Goal: Task Accomplishment & Management: Complete application form

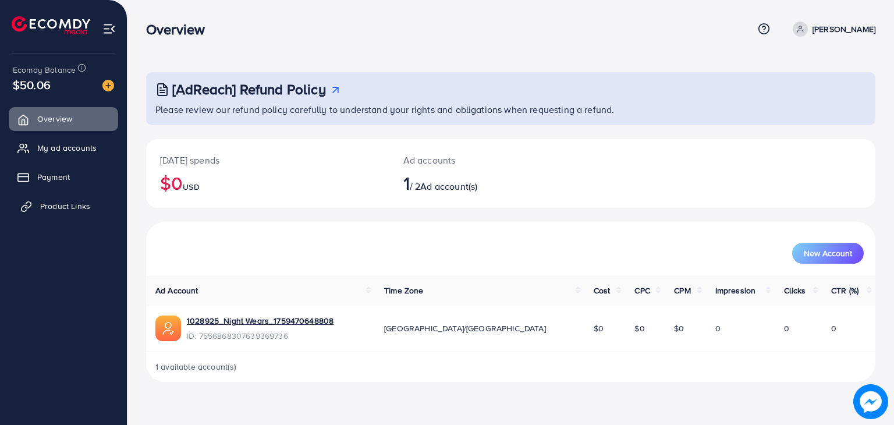
drag, startPoint x: 95, startPoint y: 202, endPoint x: 105, endPoint y: 205, distance: 10.3
click at [96, 203] on link "Product Links" at bounding box center [63, 205] width 109 height 23
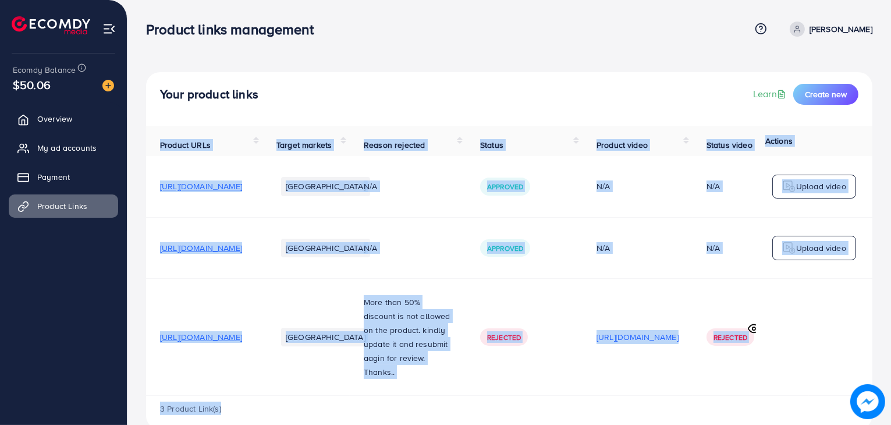
drag, startPoint x: 583, startPoint y: 403, endPoint x: 591, endPoint y: 401, distance: 8.5
click at [591, 401] on div "Product URLs Target markets Reason rejected Status Product video Status video A…" at bounding box center [509, 278] width 726 height 304
click at [678, 346] on div "[URL][DOMAIN_NAME]" at bounding box center [637, 336] width 82 height 17
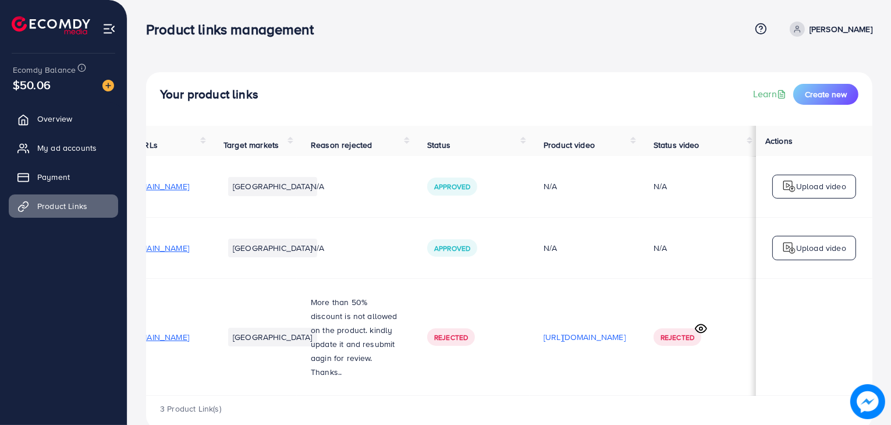
scroll to position [0, 198]
click at [702, 330] on icon at bounding box center [701, 328] width 12 height 12
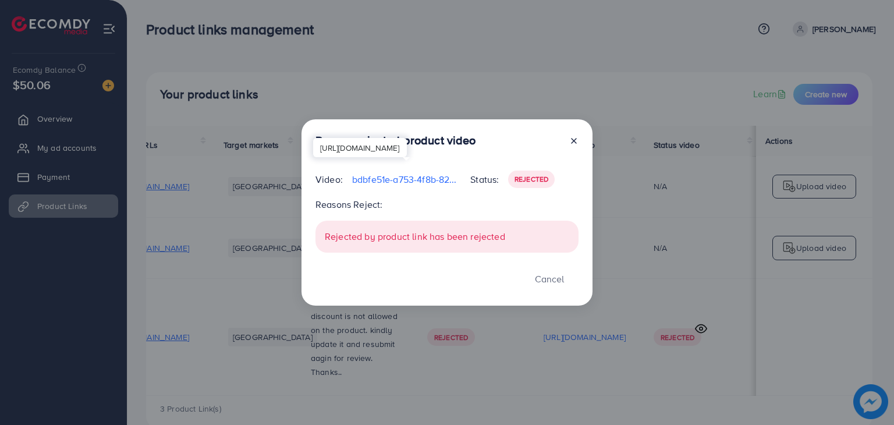
click at [383, 178] on p "bdbfe51e-a753-4f8b-826e-74d8902c14d0-1759556302484.mp4" at bounding box center [406, 179] width 109 height 14
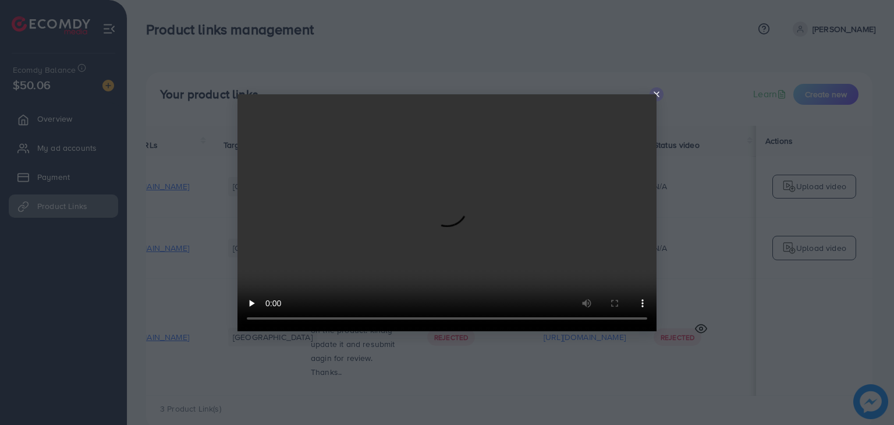
click at [646, 124] on video at bounding box center [446, 212] width 419 height 237
click at [656, 95] on icon at bounding box center [656, 94] width 9 height 9
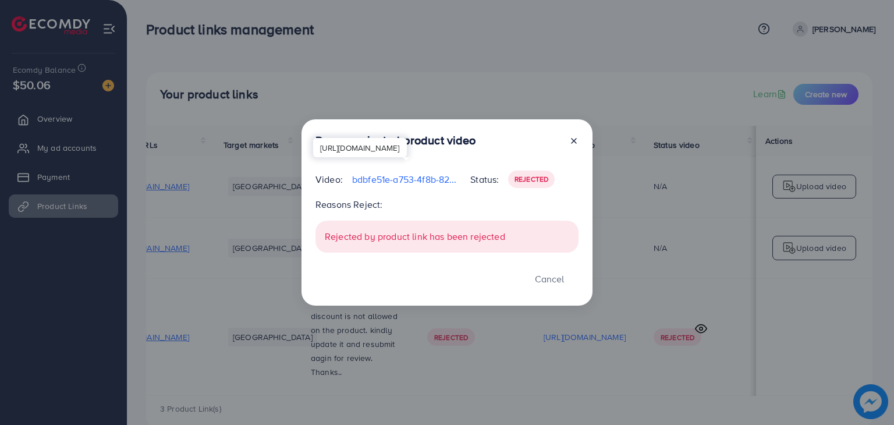
click at [365, 175] on p "bdbfe51e-a753-4f8b-826e-74d8902c14d0-1759556302484.mp4" at bounding box center [406, 179] width 109 height 14
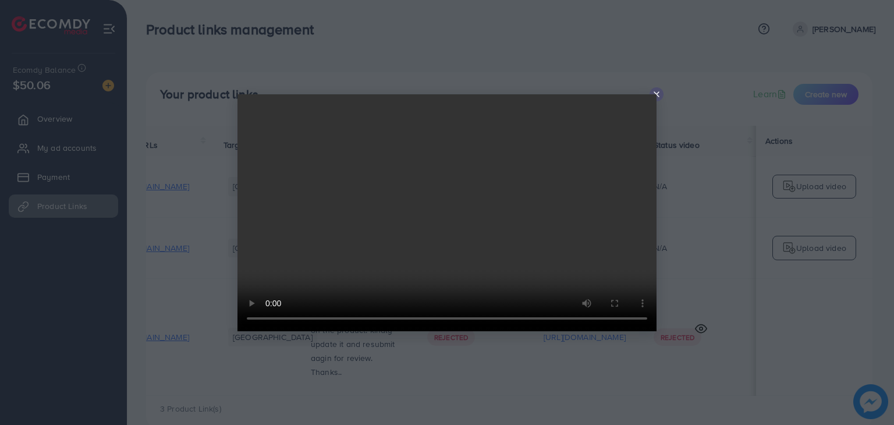
click at [652, 95] on video at bounding box center [446, 212] width 419 height 237
click at [657, 95] on line at bounding box center [656, 94] width 5 height 5
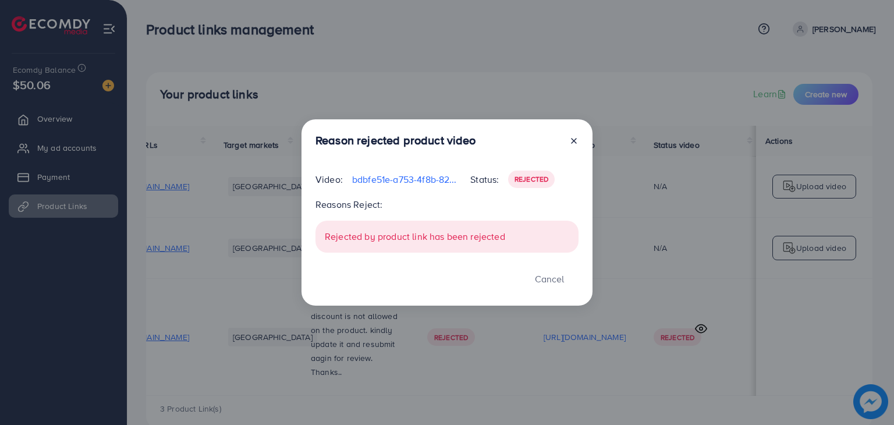
click at [575, 138] on icon at bounding box center [573, 140] width 9 height 9
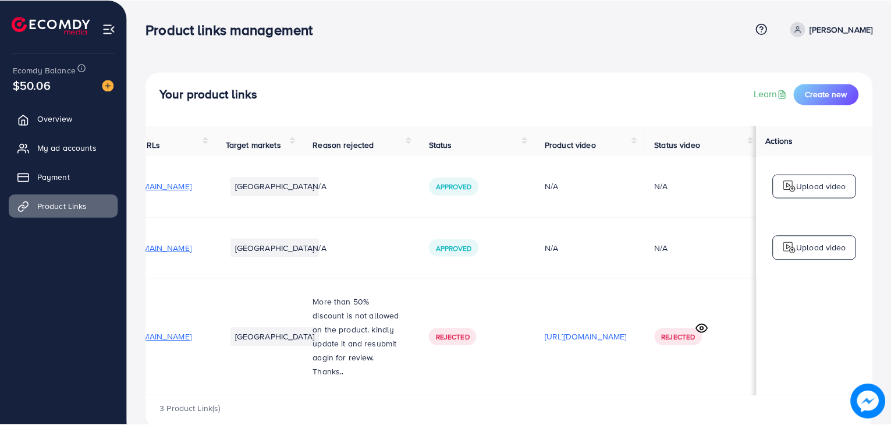
scroll to position [0, 196]
click at [819, 97] on span "Create new" at bounding box center [826, 94] width 42 height 12
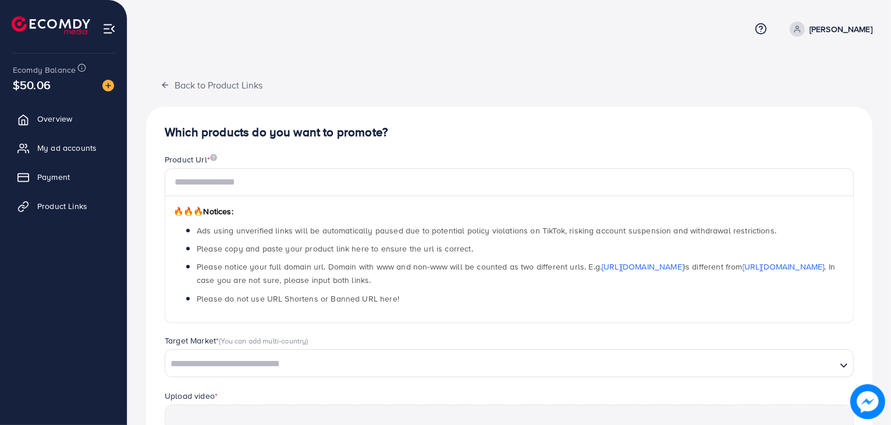
click at [237, 171] on div "Product Url * 🔥🔥🔥 Notices: Ads using unverified links will be automatically pau…" at bounding box center [509, 238] width 689 height 169
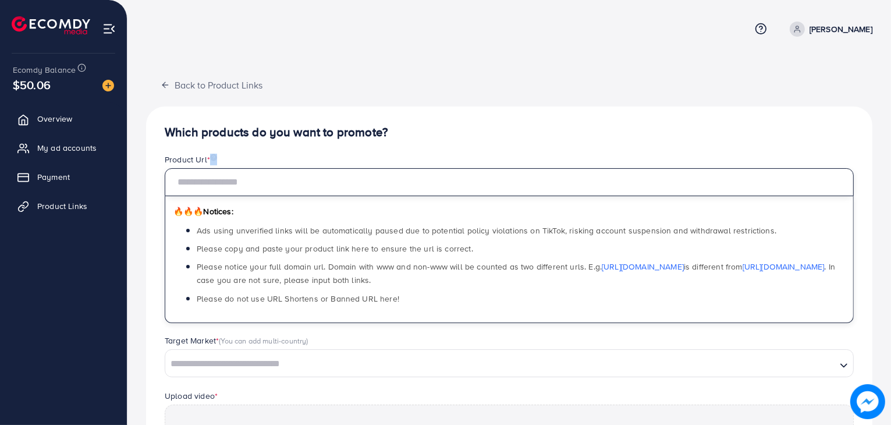
click at [232, 181] on input "text" at bounding box center [509, 182] width 689 height 28
paste input "**********"
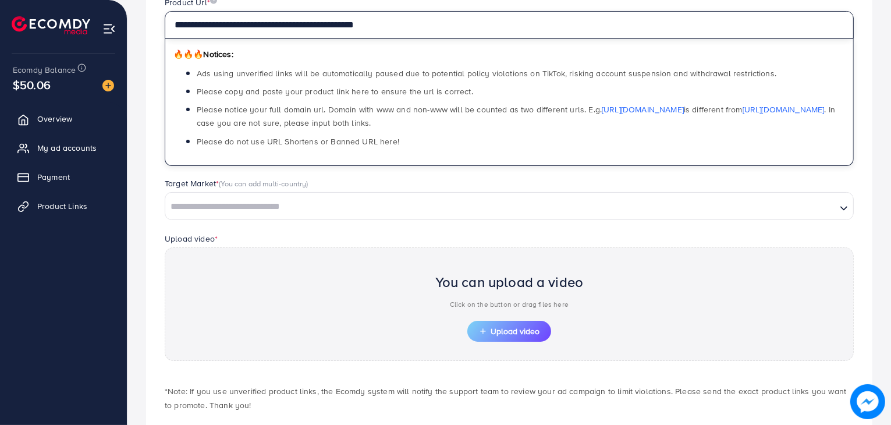
scroll to position [158, 0]
type input "**********"
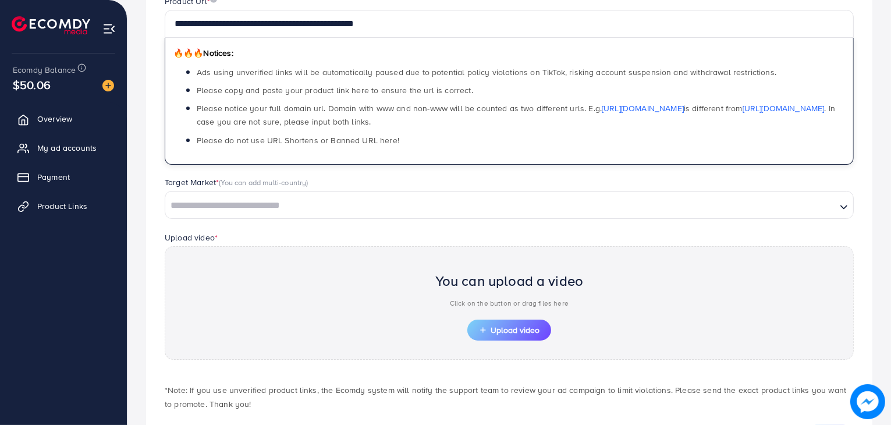
click at [379, 205] on input "Search for option" at bounding box center [500, 206] width 669 height 18
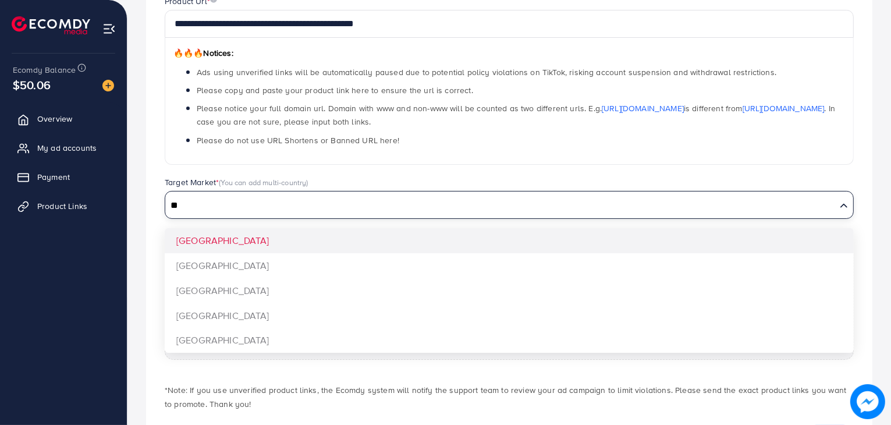
type input "**"
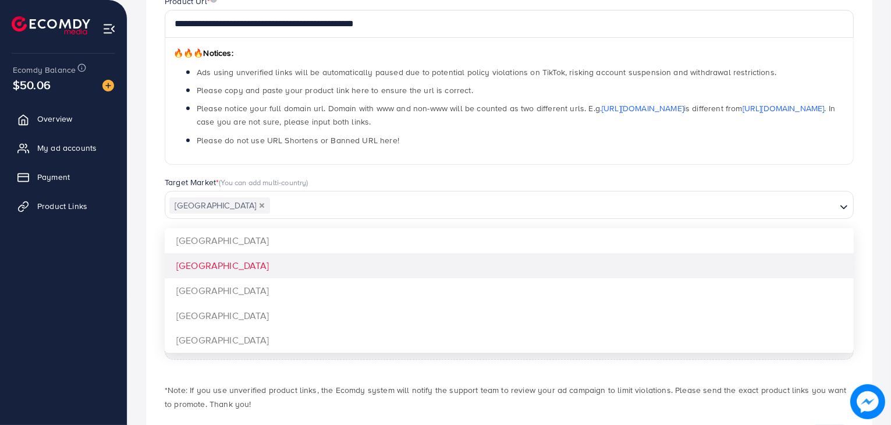
click at [305, 260] on div "**********" at bounding box center [509, 206] width 726 height 516
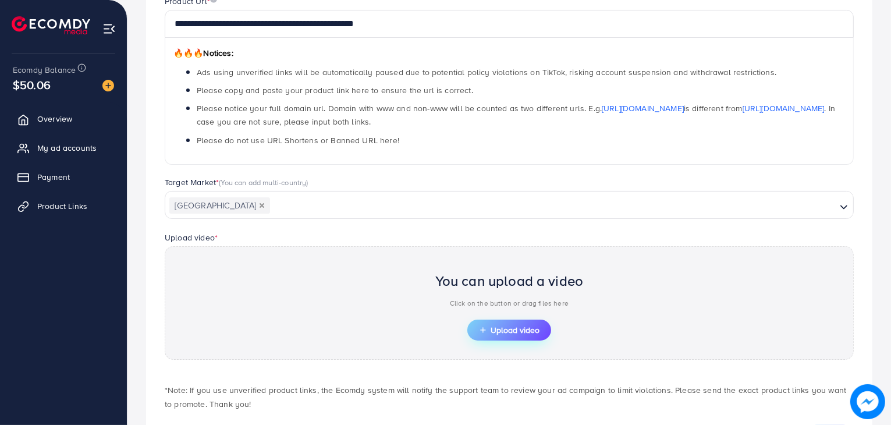
click at [493, 330] on span "Upload video" at bounding box center [509, 330] width 61 height 8
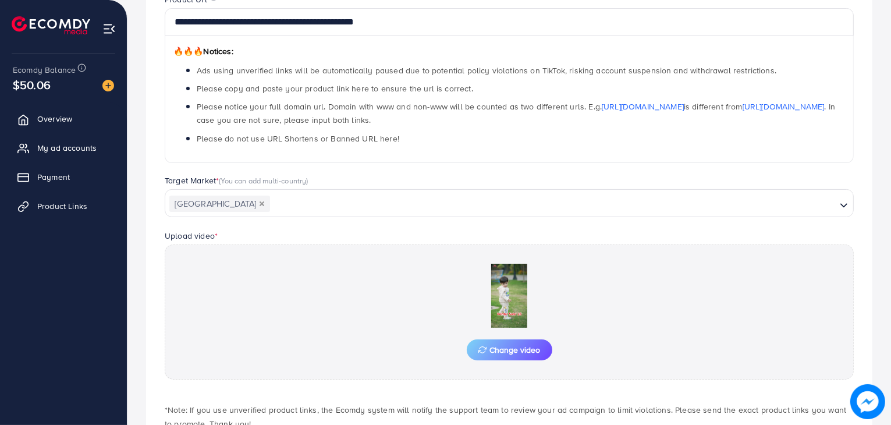
scroll to position [237, 0]
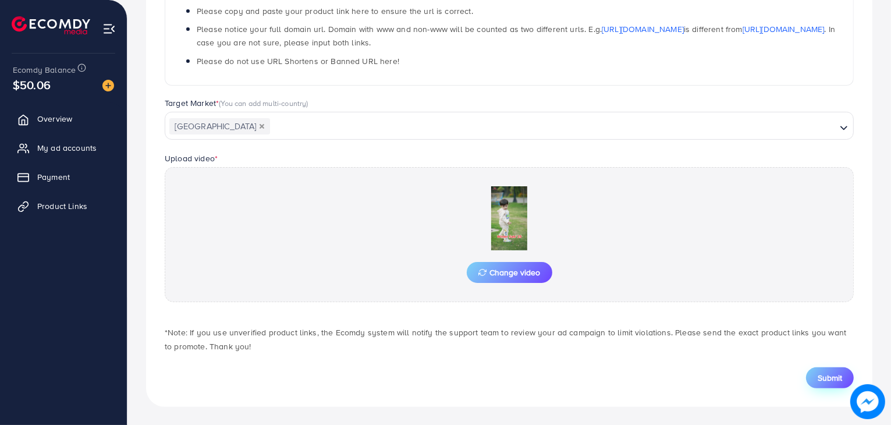
click at [836, 378] on span "Submit" at bounding box center [830, 378] width 24 height 12
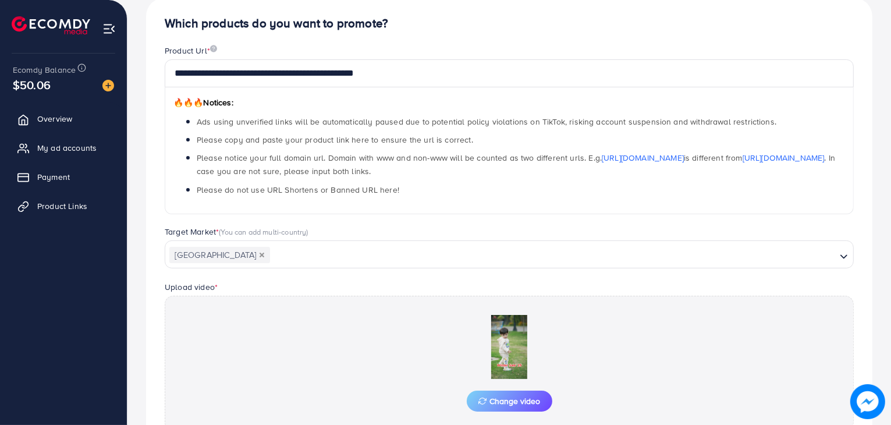
scroll to position [109, 0]
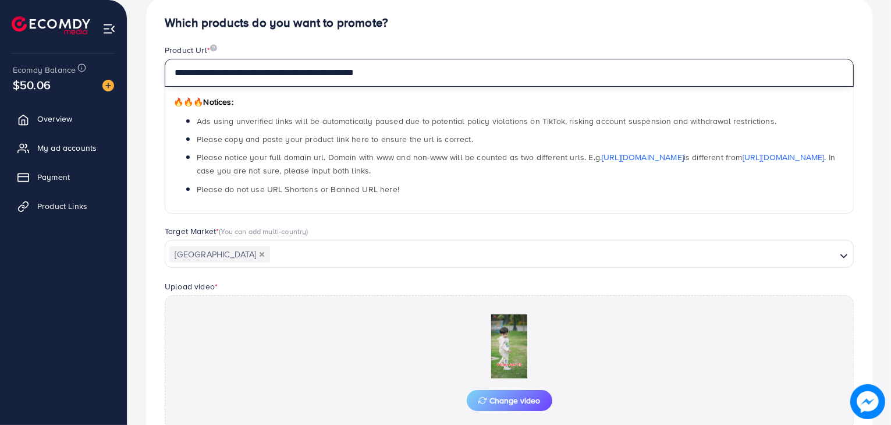
click at [378, 73] on input "**********" at bounding box center [509, 73] width 689 height 28
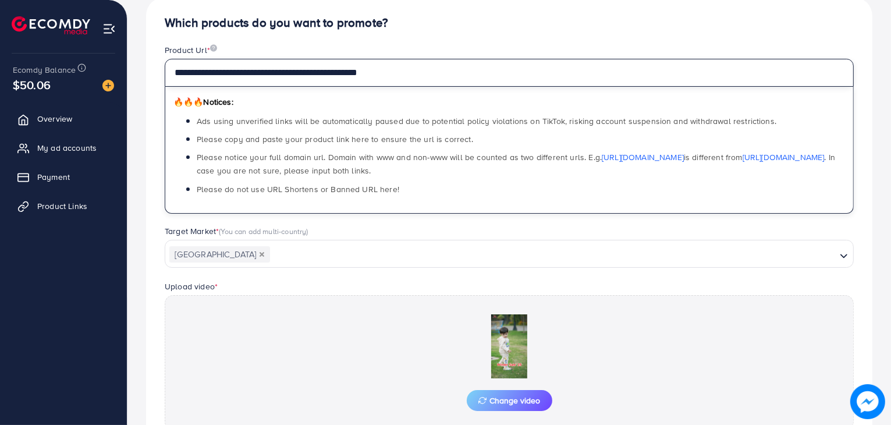
scroll to position [237, 0]
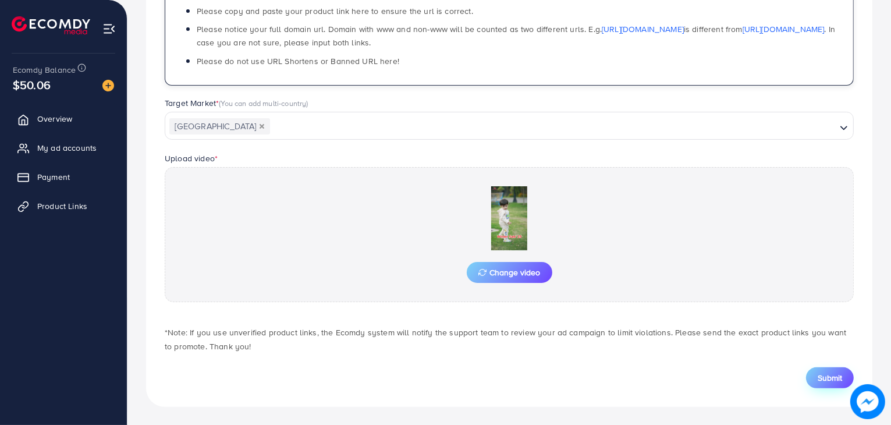
type input "**********"
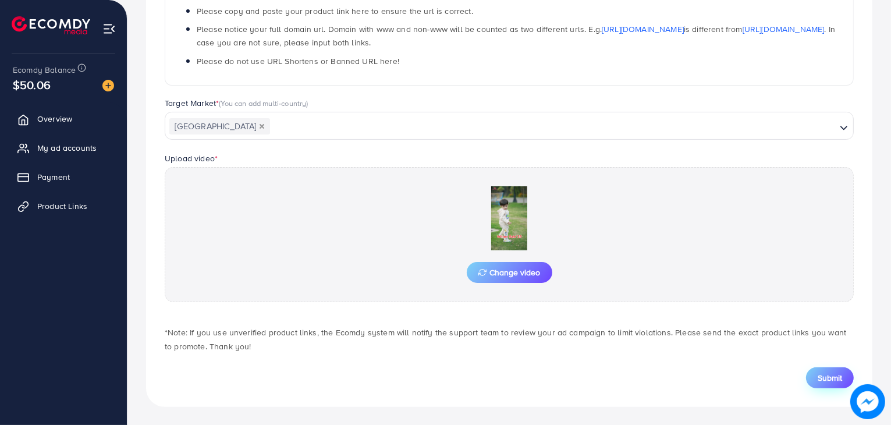
click at [823, 376] on span "Submit" at bounding box center [830, 378] width 24 height 12
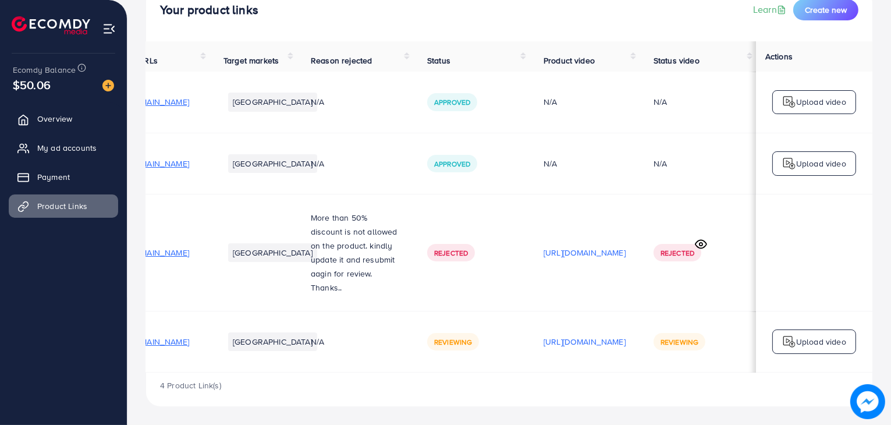
scroll to position [0, 198]
click at [695, 245] on icon at bounding box center [700, 244] width 11 height 8
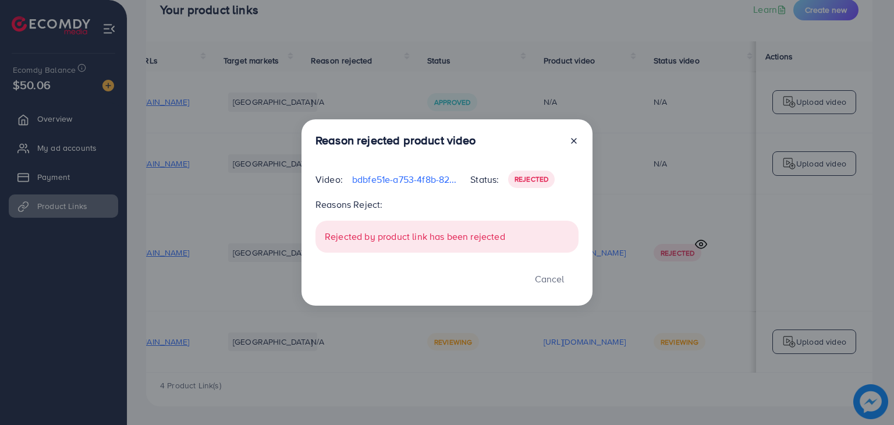
click at [575, 141] on icon at bounding box center [573, 140] width 9 height 9
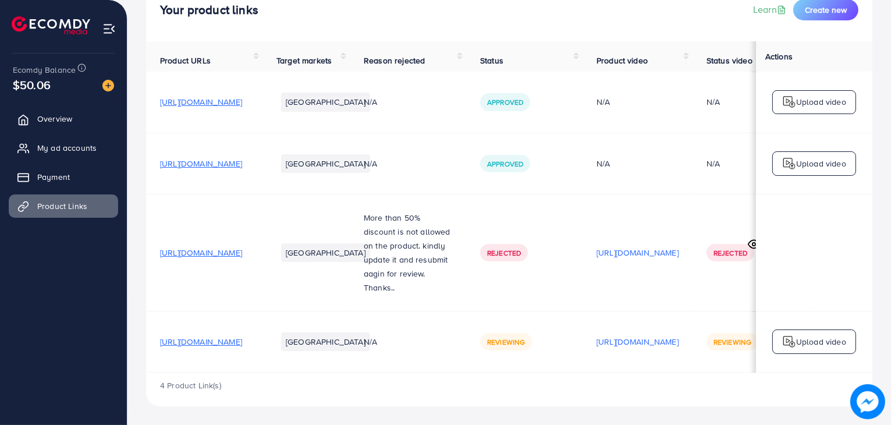
scroll to position [0, 0]
